Goal: Communication & Community: Participate in discussion

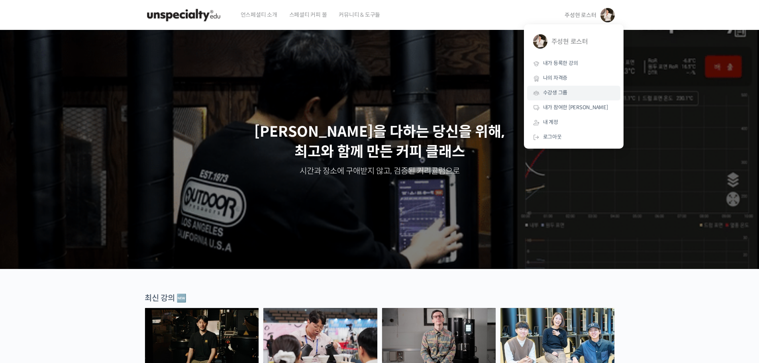
click at [556, 98] on link "수강생 그룹" at bounding box center [573, 93] width 93 height 15
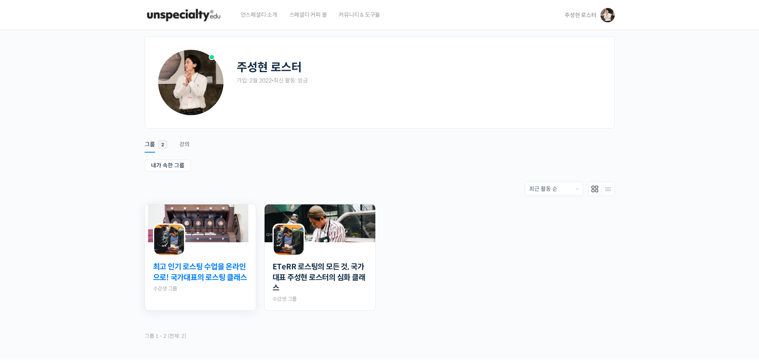
click at [219, 275] on link "최고 인기 로스팅 수업을 온라인으로! 국가대표의 로스팅 클래스" at bounding box center [200, 272] width 95 height 21
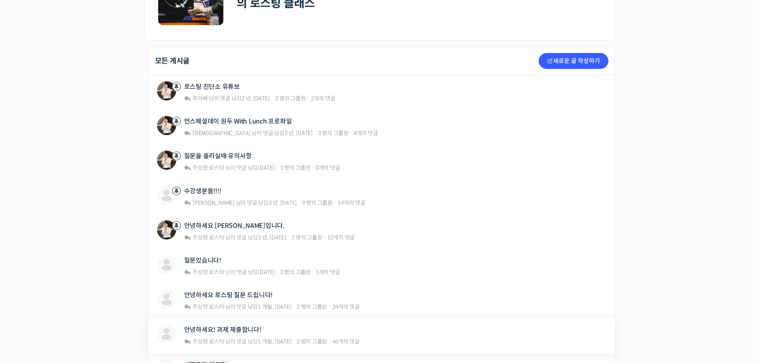
scroll to position [239, 0]
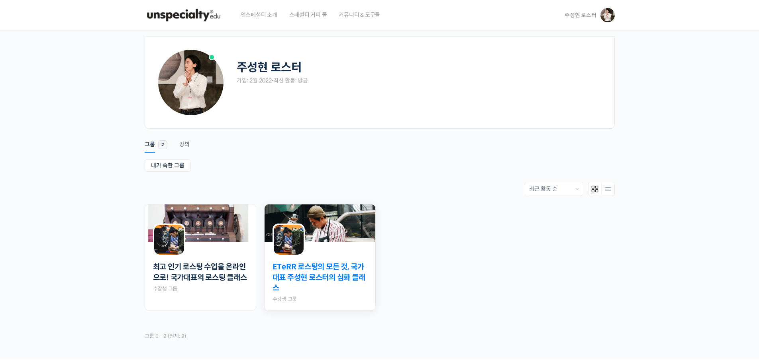
click at [323, 279] on link "ETeRR 로스팅의 모든 것, 국가대표 주성현 로스터의 심화 클래스" at bounding box center [320, 278] width 95 height 32
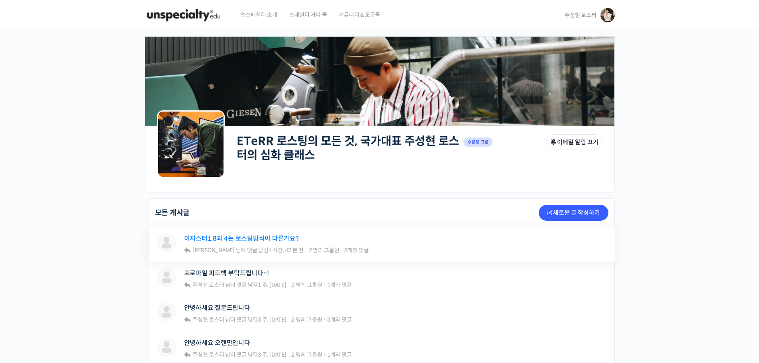
click at [232, 240] on link "이지스터1.8과 4는 로스팅방식이 다른가요?" at bounding box center [241, 239] width 115 height 8
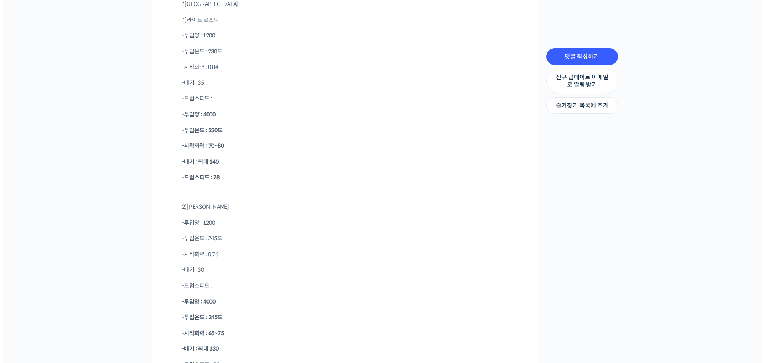
scroll to position [4363, 0]
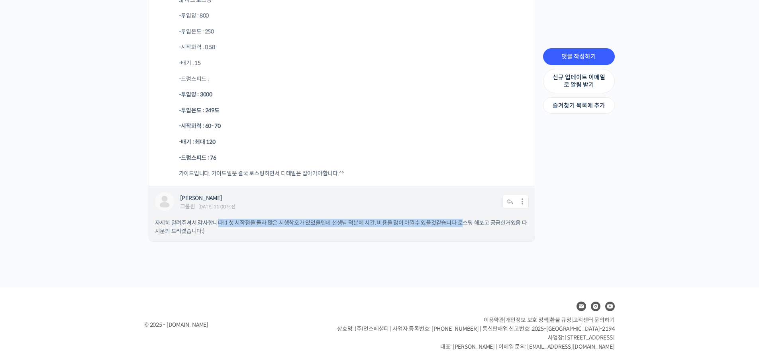
drag, startPoint x: 219, startPoint y: 221, endPoint x: 462, endPoint y: 225, distance: 242.7
click at [462, 225] on p "자세히 알려주셔서 감사합니다!:) 첫 시작점을 몰라 많은 시행착오가 있었을텐데 선생님 덕분에 시간, 비용을 많이 아낄수 있을것같습니다 로스팅 …" at bounding box center [342, 227] width 374 height 17
click at [533, 235] on div "[PERSON_NAME] 그룹원 [DATE] 11:00 오전 댓글 작성하기 수정하기 | Move | [GEOGRAPHIC_DATA] | 스팸 …" at bounding box center [342, 213] width 386 height 55
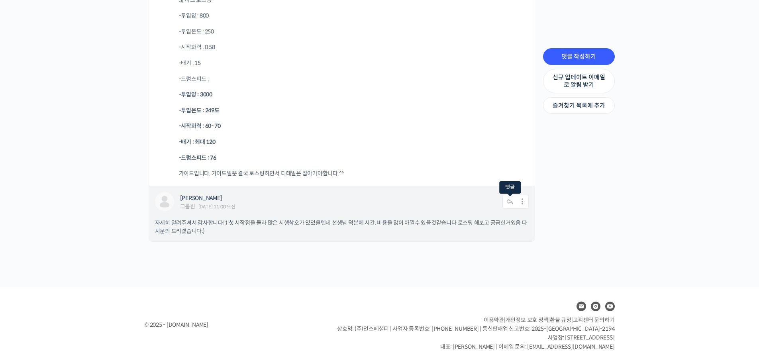
click at [511, 204] on icon at bounding box center [510, 202] width 15 height 14
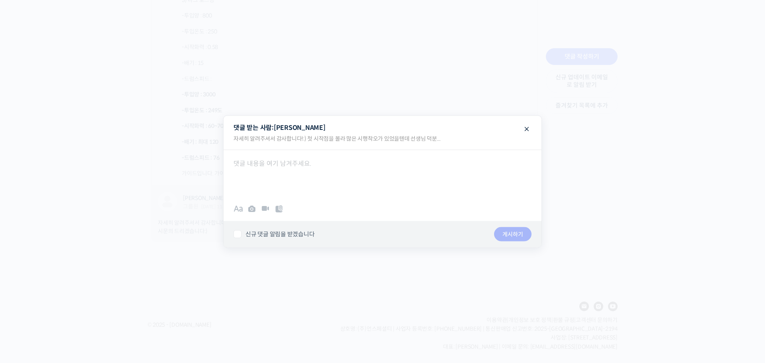
click at [310, 175] on div at bounding box center [383, 174] width 318 height 48
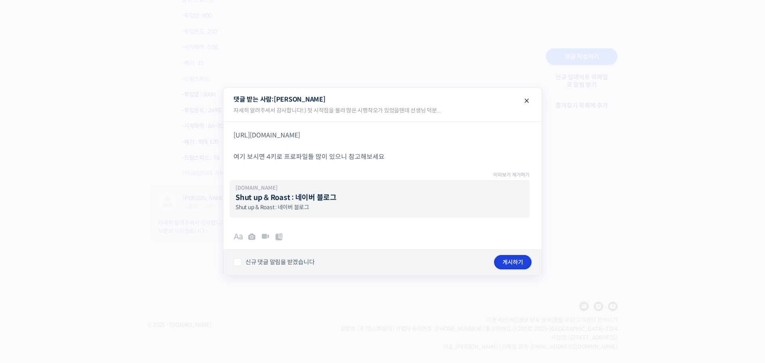
click at [515, 257] on button "게시하기" at bounding box center [512, 262] width 37 height 14
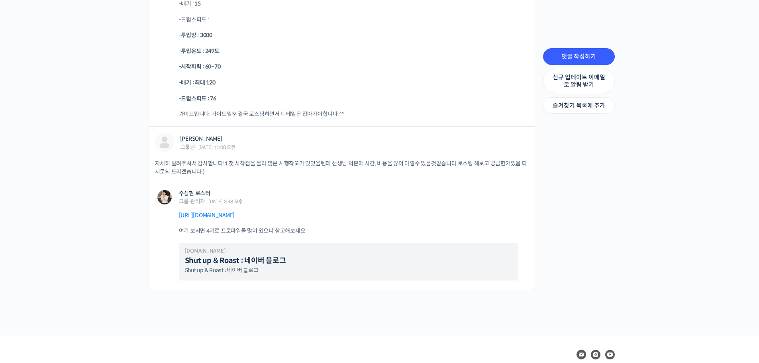
scroll to position [4423, 0]
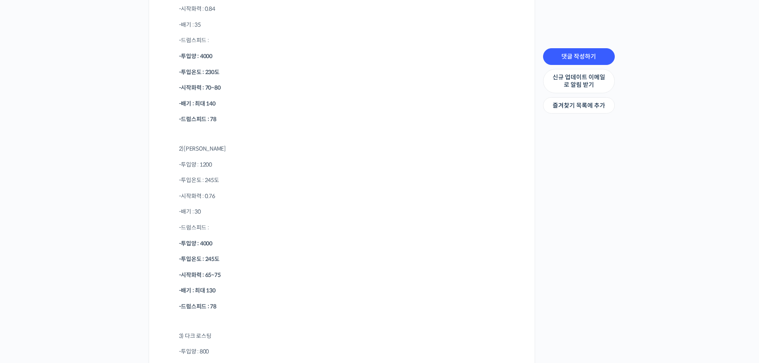
scroll to position [4024, 0]
